Goal: Information Seeking & Learning: Learn about a topic

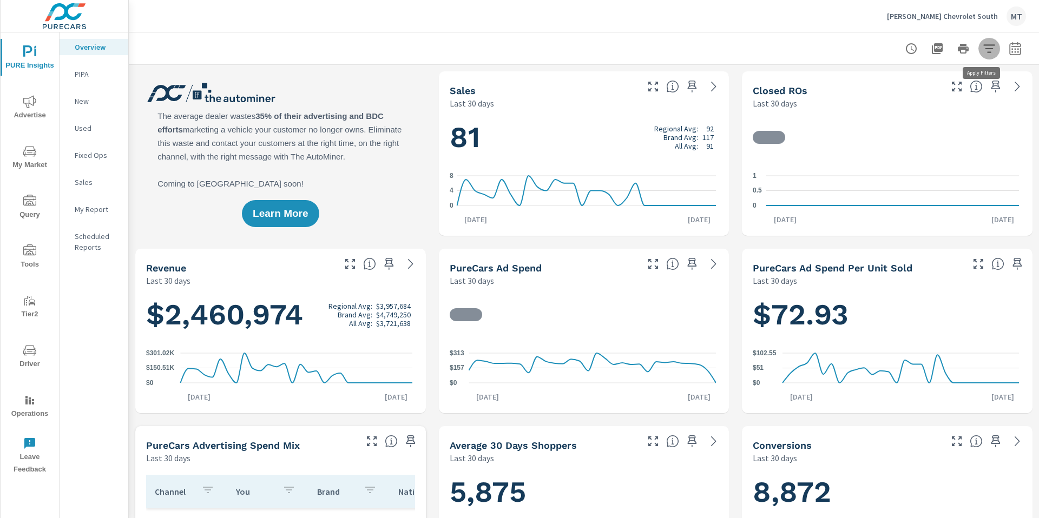
click at [983, 50] on icon "button" at bounding box center [989, 48] width 13 height 13
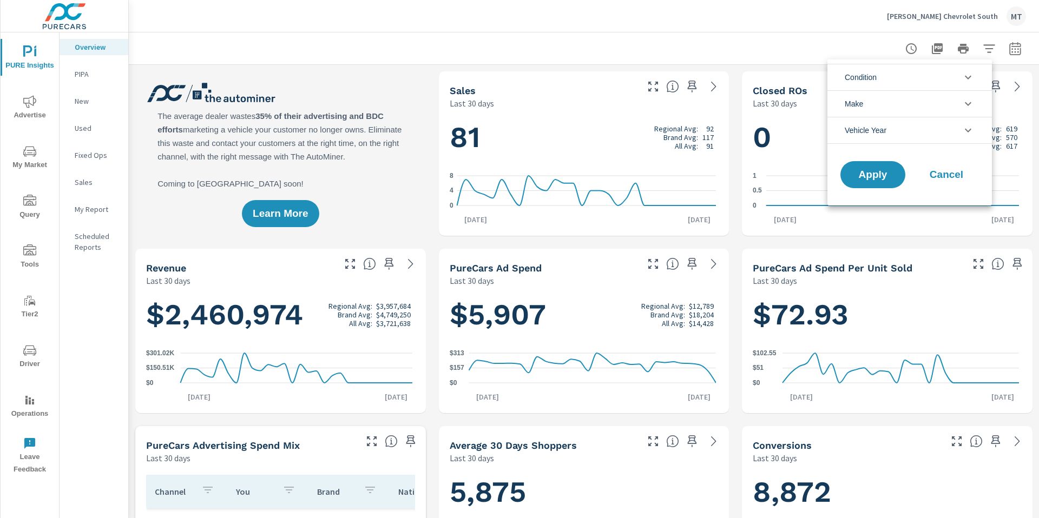
click at [789, 50] on div at bounding box center [519, 259] width 1039 height 518
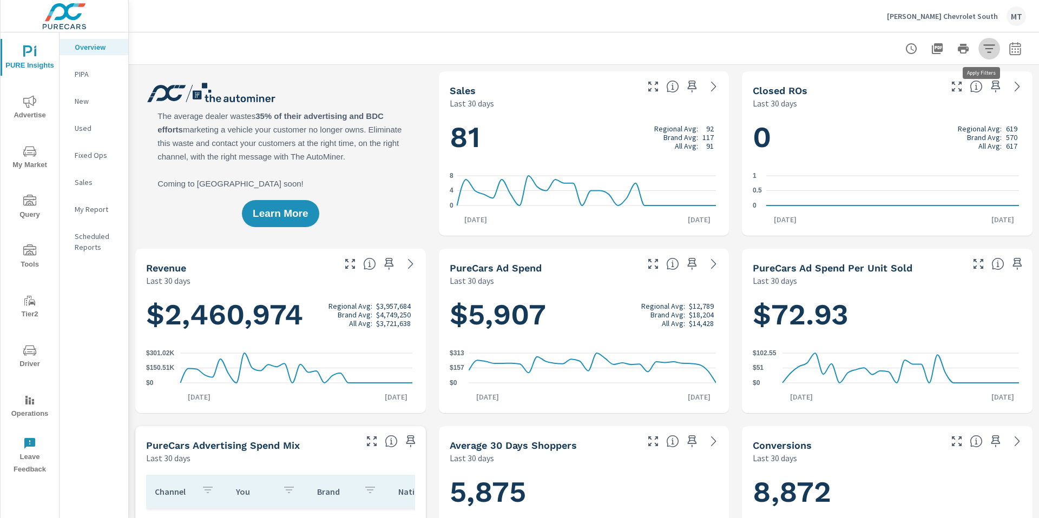
click at [36, 161] on span "My Market" at bounding box center [30, 158] width 52 height 27
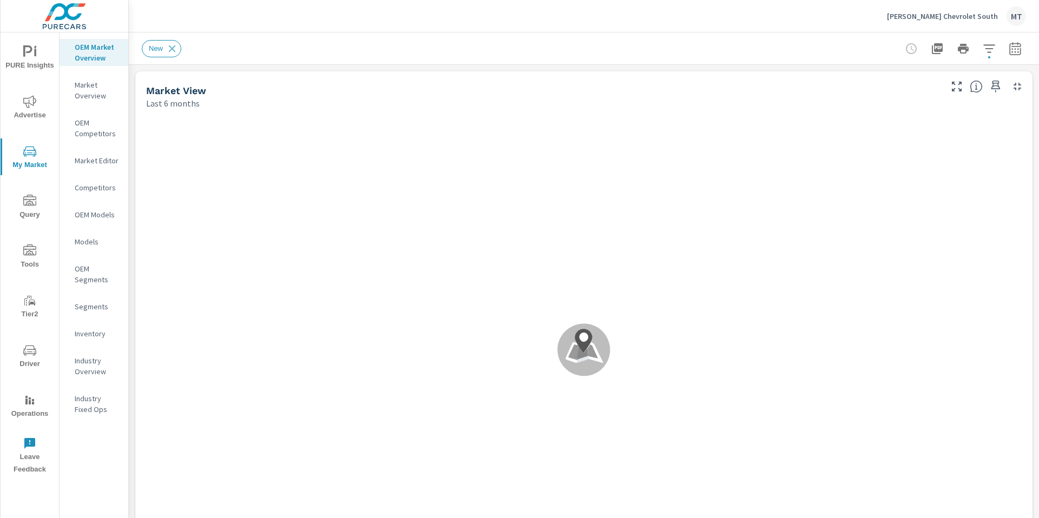
click at [79, 278] on p "OEM Segments" at bounding box center [97, 275] width 45 height 22
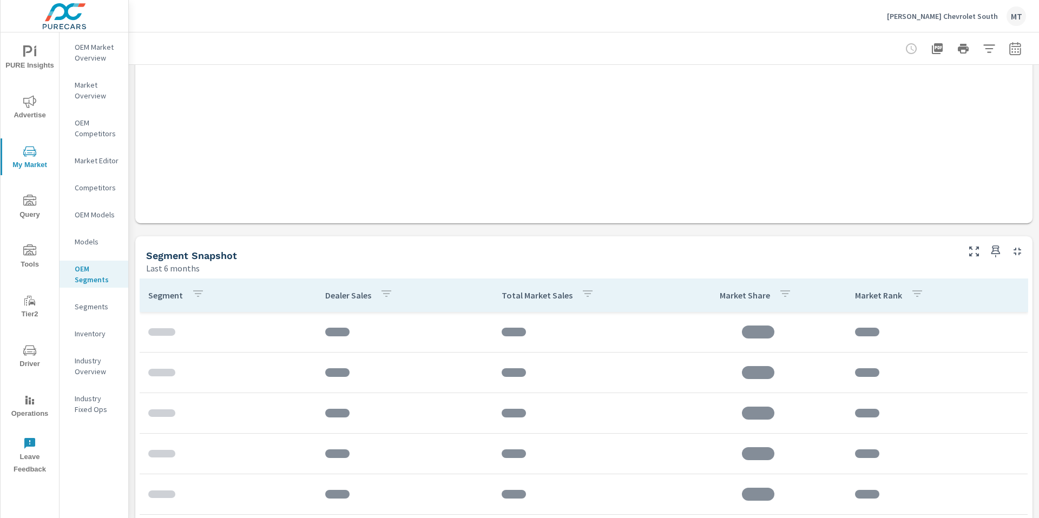
scroll to position [440, 0]
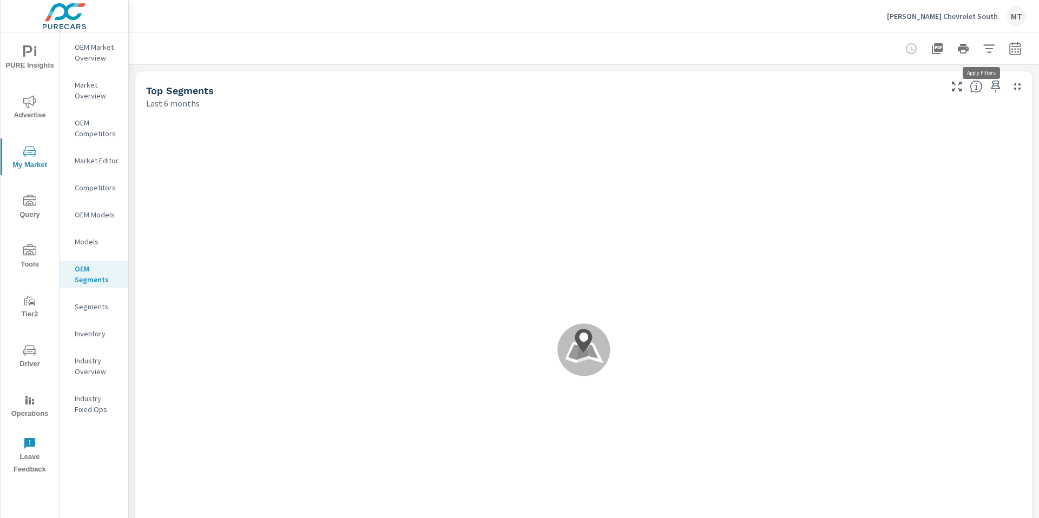
click at [983, 51] on icon "button" at bounding box center [988, 48] width 11 height 8
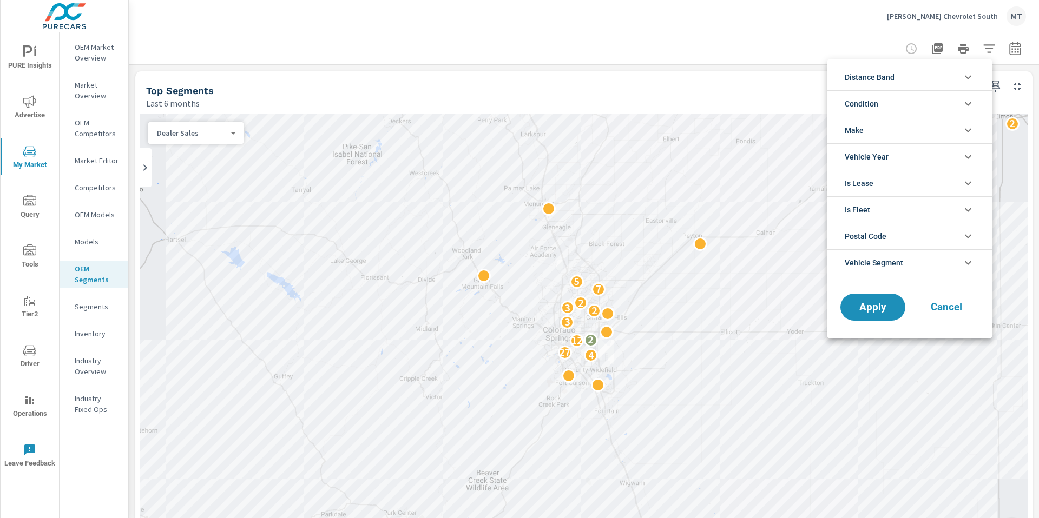
click at [965, 260] on icon "filter options" at bounding box center [968, 263] width 13 height 13
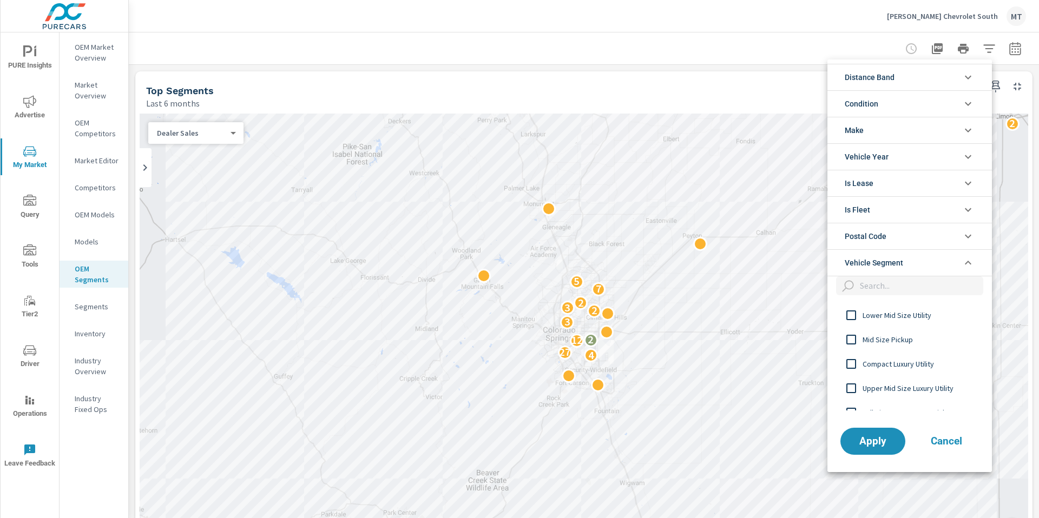
scroll to position [146, 0]
click at [854, 340] on input "filter options" at bounding box center [851, 338] width 23 height 23
click at [877, 440] on span "Apply" at bounding box center [873, 441] width 44 height 10
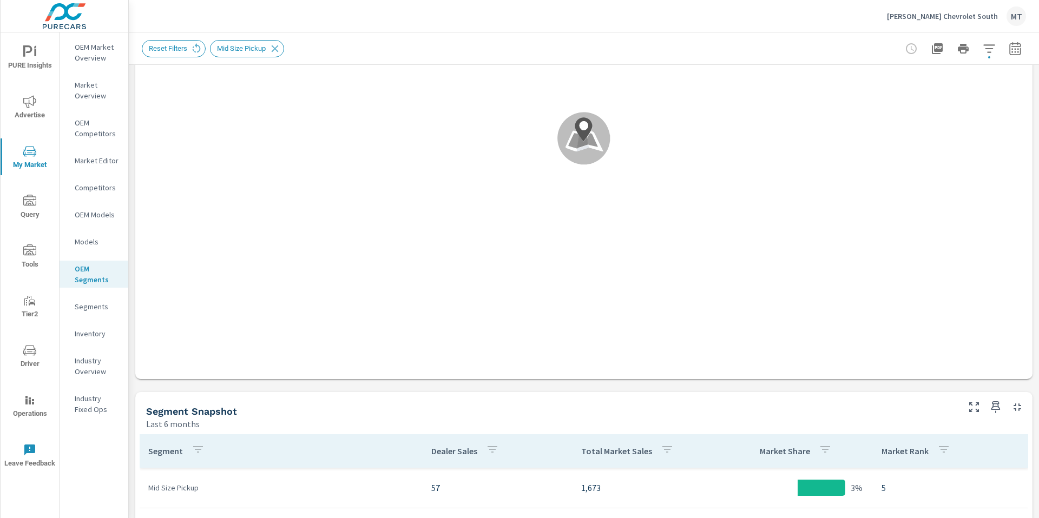
scroll to position [198, 0]
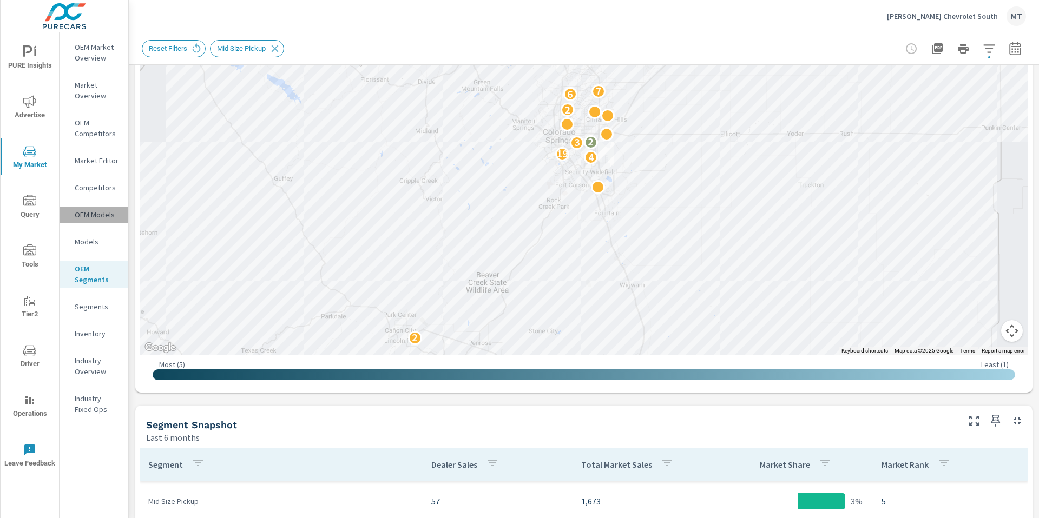
click at [90, 219] on p "OEM Models" at bounding box center [97, 214] width 45 height 11
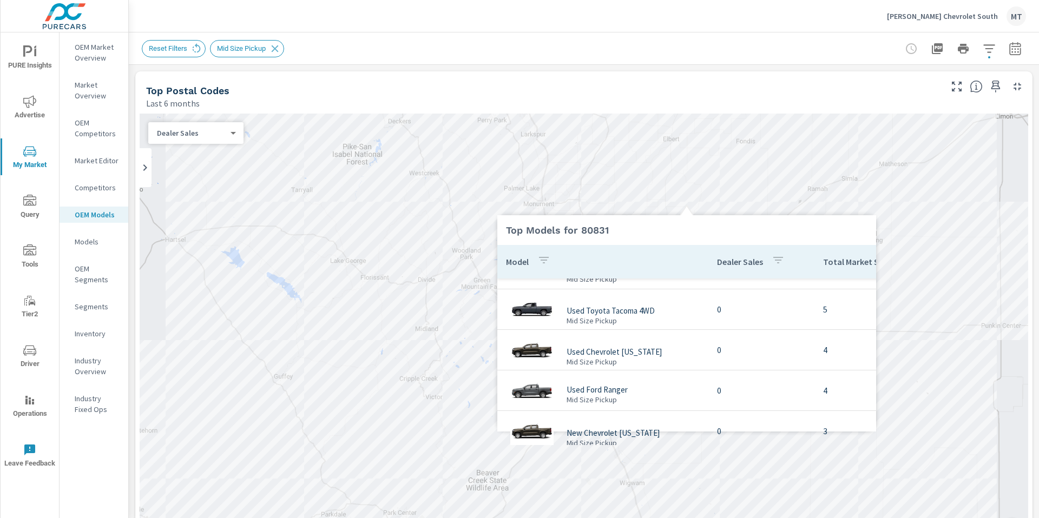
scroll to position [49, 0]
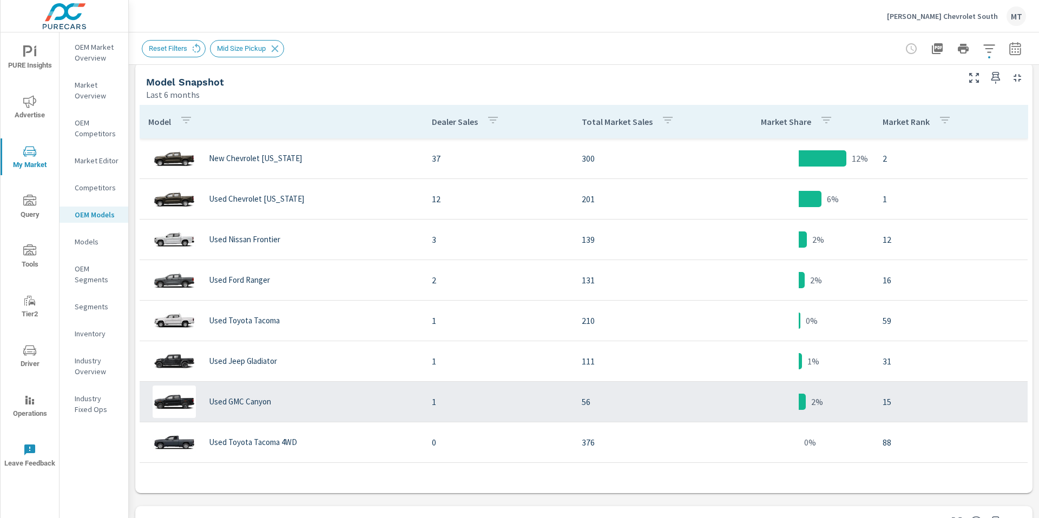
scroll to position [543, 0]
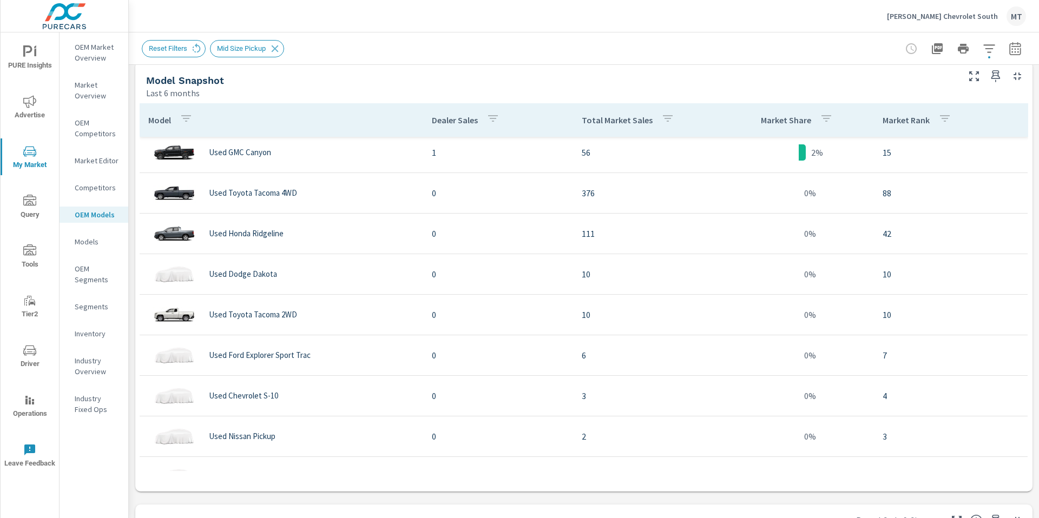
scroll to position [249, 0]
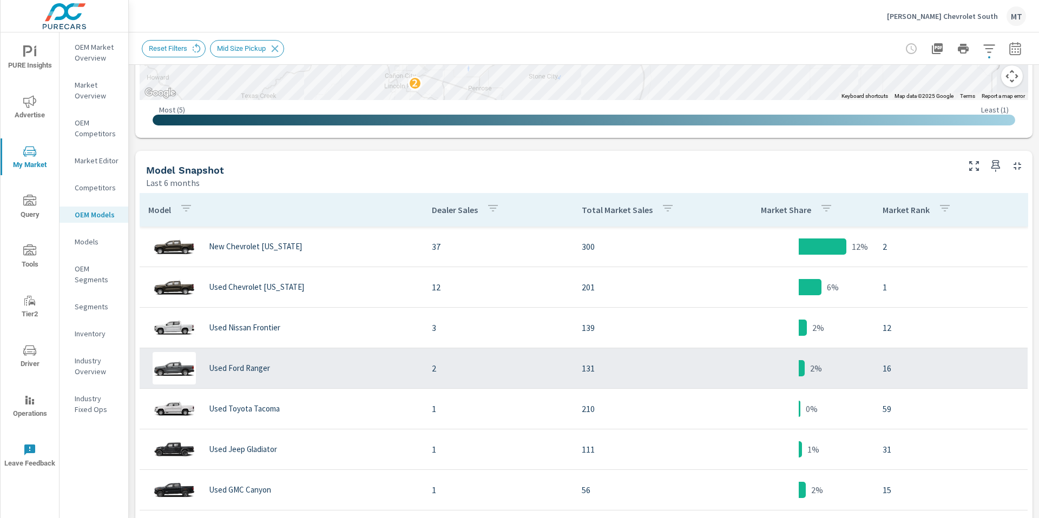
scroll to position [455, 0]
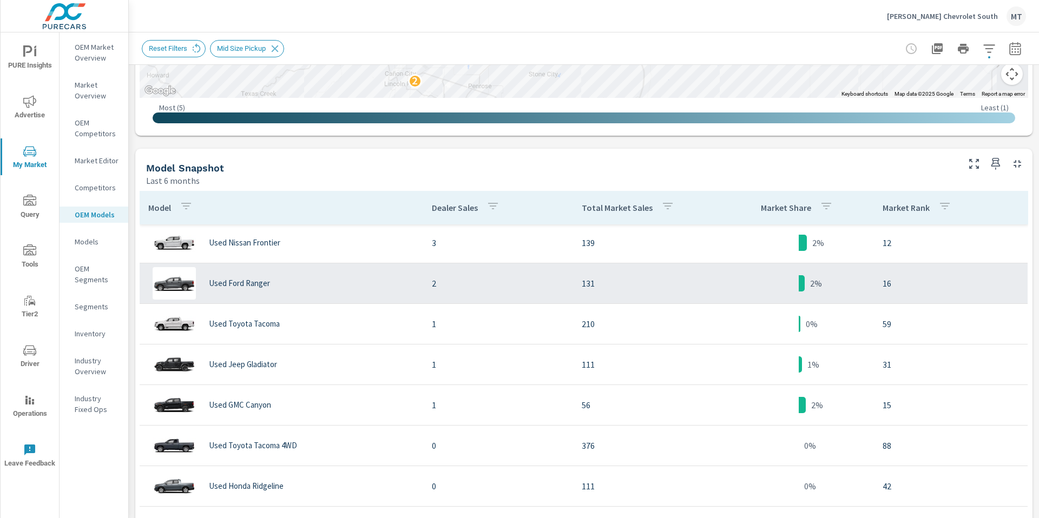
scroll to position [76, 0]
